Goal: Information Seeking & Learning: Find specific fact

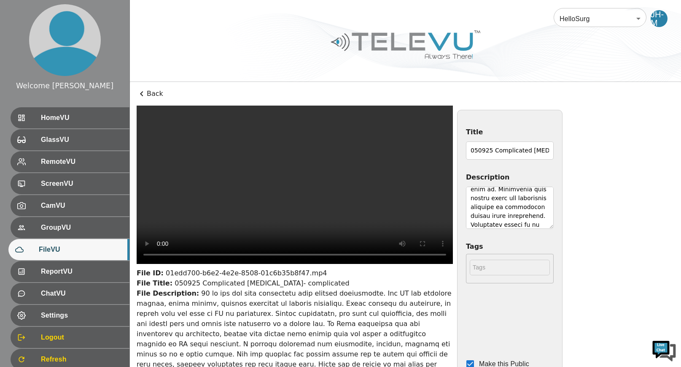
click at [142, 93] on icon at bounding box center [142, 94] width 10 height 10
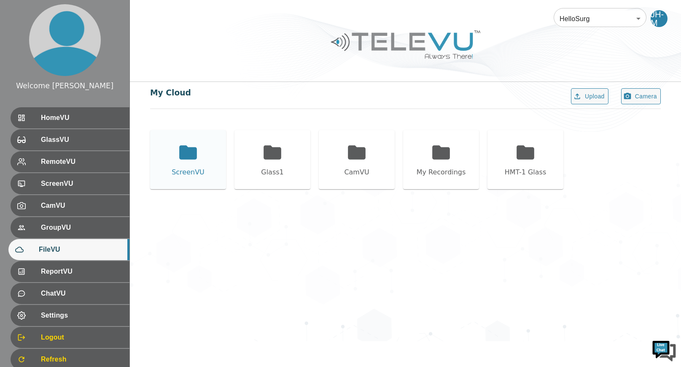
click at [186, 154] on icon at bounding box center [188, 152] width 18 height 14
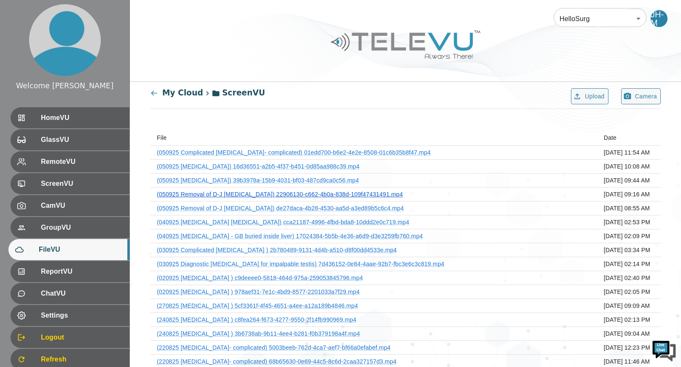
click at [284, 196] on link "(050925 Removal of D-J [MEDICAL_DATA]) 22906130-c662-4b0a-838d-109f47431491.mp4" at bounding box center [280, 194] width 246 height 7
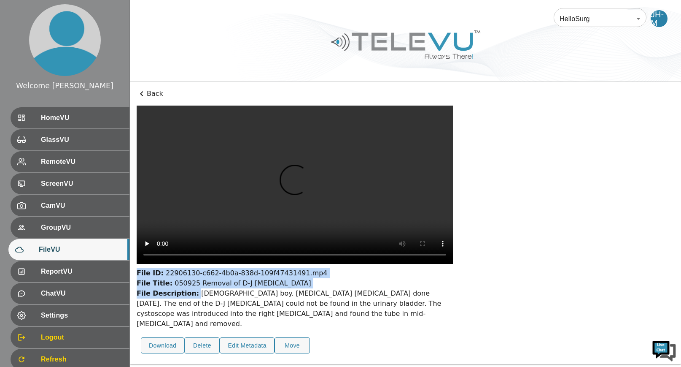
drag, startPoint x: 193, startPoint y: 199, endPoint x: 222, endPoint y: 221, distance: 36.7
click at [222, 221] on div "File ID: 22906130-c662-4b0a-838d-109f47431491.mp4 File Title: 050925 Removal of…" at bounding box center [295, 231] width 316 height 252
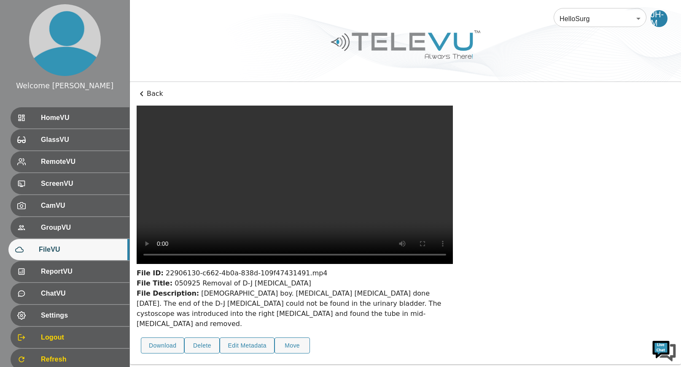
click at [514, 249] on div "File ID: 22906130-c662-4b0a-838d-109f47431491.mp4 File Title: 050925 Removal of…" at bounding box center [406, 231] width 538 height 252
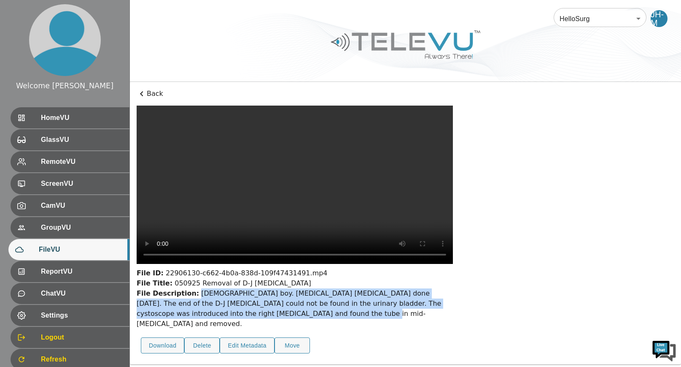
drag, startPoint x: 193, startPoint y: 313, endPoint x: 286, endPoint y: 332, distance: 95.5
click at [286, 329] on div "File Description: [DEMOGRAPHIC_DATA] boy. [MEDICAL_DATA] [MEDICAL_DATA] done [D…" at bounding box center [295, 308] width 316 height 40
copy div "[DEMOGRAPHIC_DATA] boy. [MEDICAL_DATA] [MEDICAL_DATA] done [DATE]. The end of t…"
